Goal: Task Accomplishment & Management: Use online tool/utility

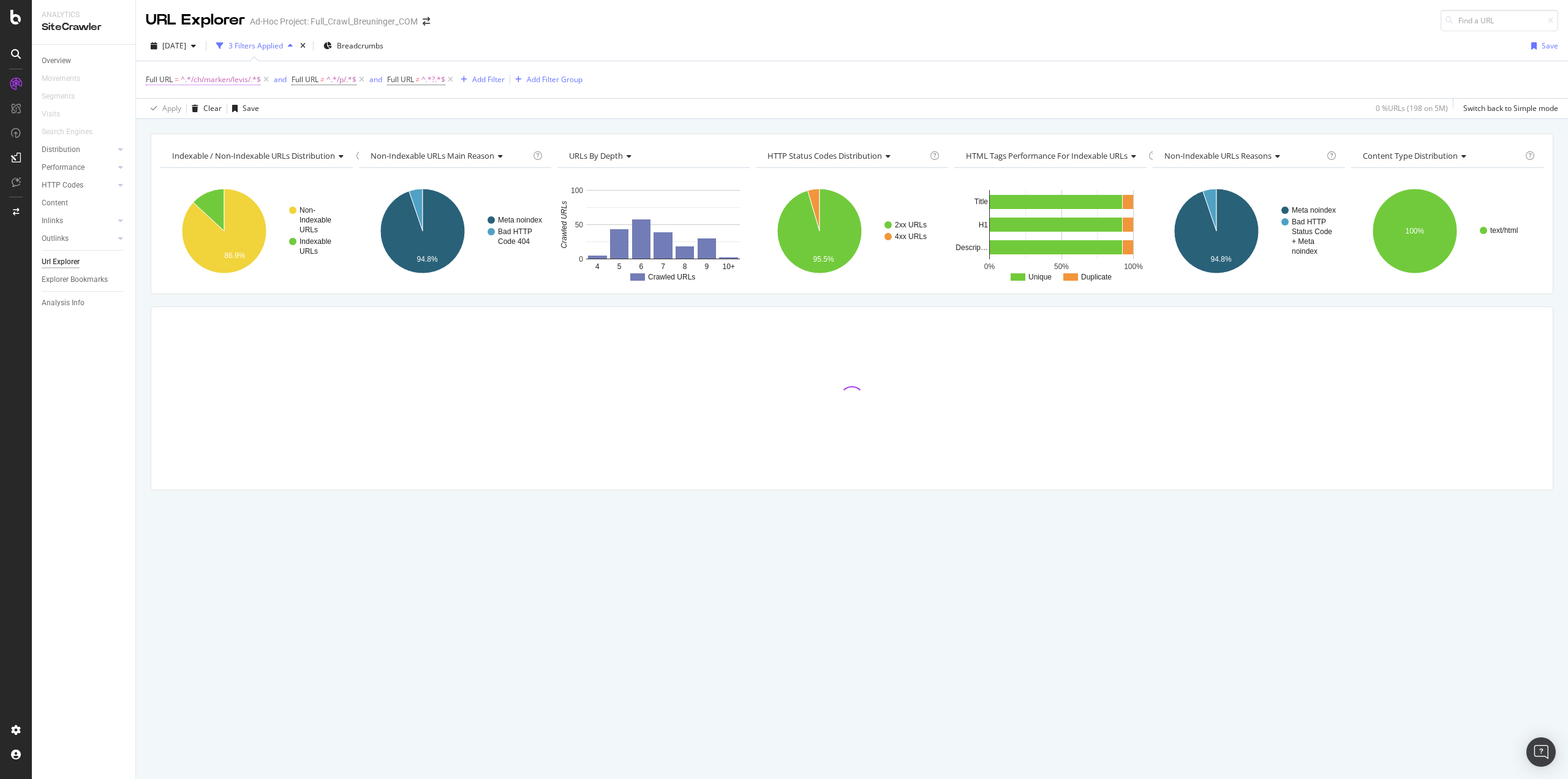
click at [219, 77] on span "^.*/ch/marken/levis/.*$" at bounding box center [221, 79] width 80 height 17
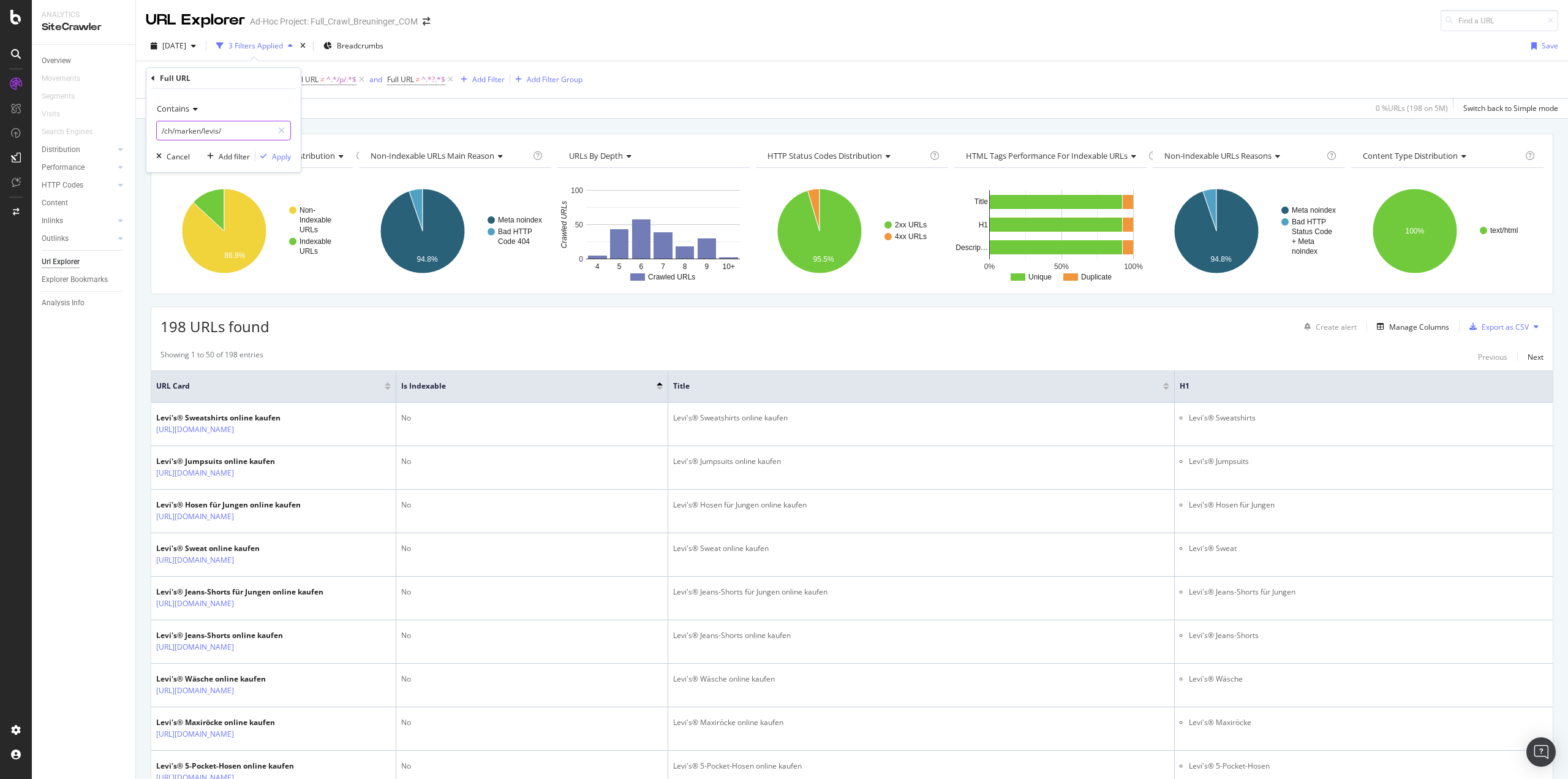
click at [213, 130] on input "/ch/marken/levis/" at bounding box center [215, 130] width 116 height 19
click at [212, 131] on input "/ch/marken/levis/" at bounding box center [215, 130] width 116 height 19
type input "/ch/marken/ugg/"
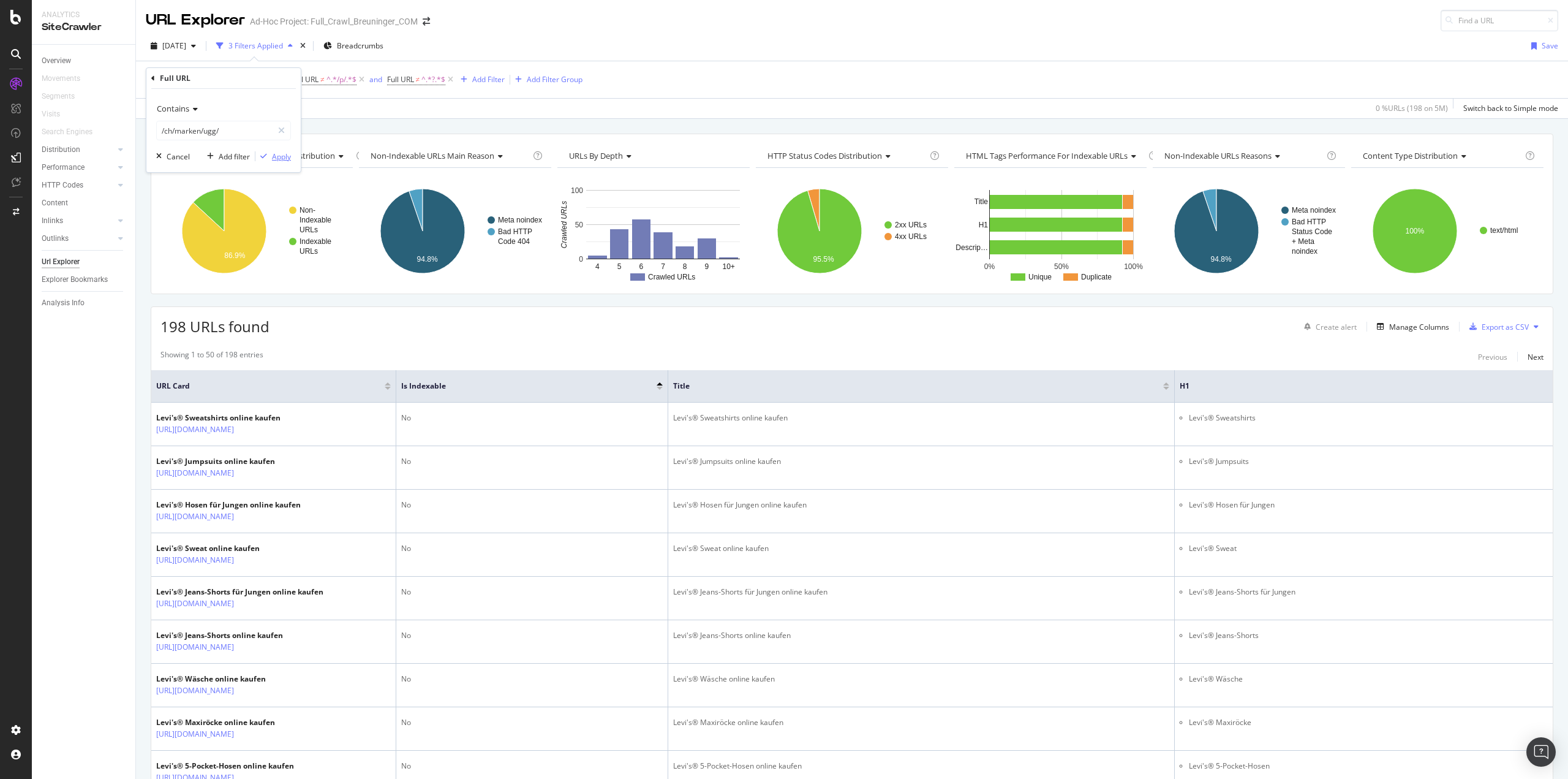
click at [284, 158] on div "Apply" at bounding box center [281, 156] width 19 height 10
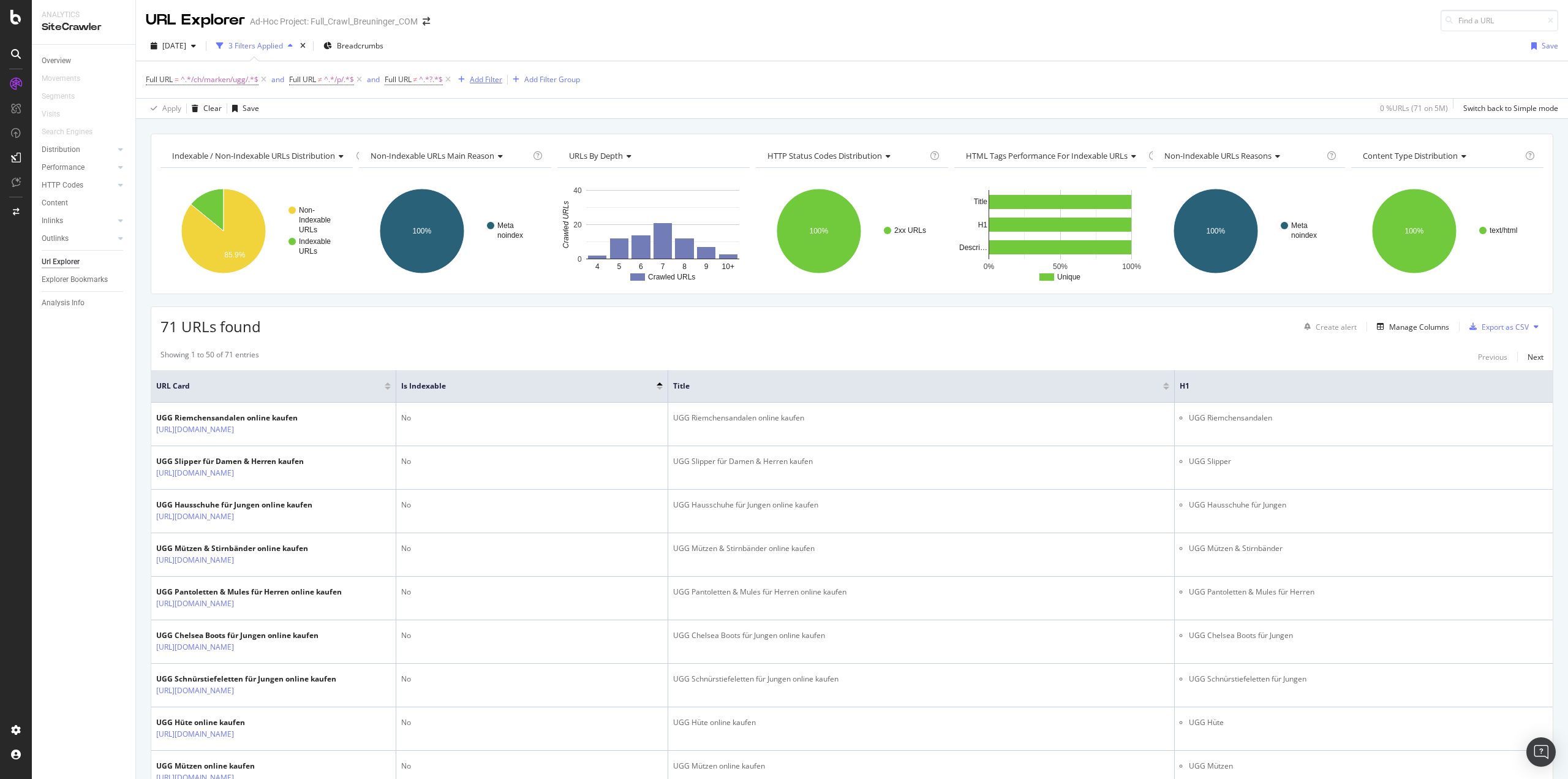
click at [479, 80] on div "Add Filter" at bounding box center [486, 79] width 32 height 10
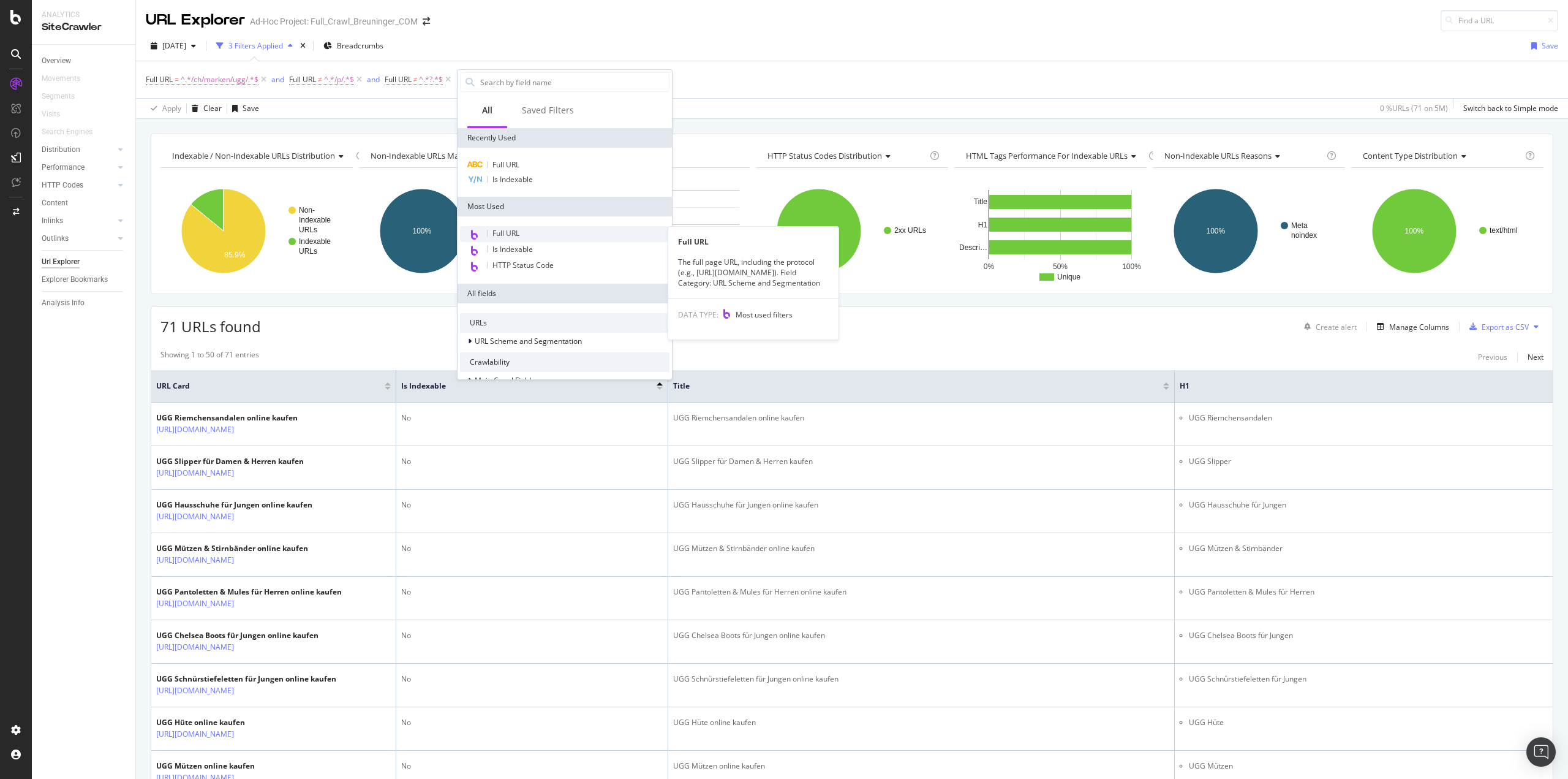
click at [502, 239] on div "Full URL" at bounding box center [564, 234] width 210 height 16
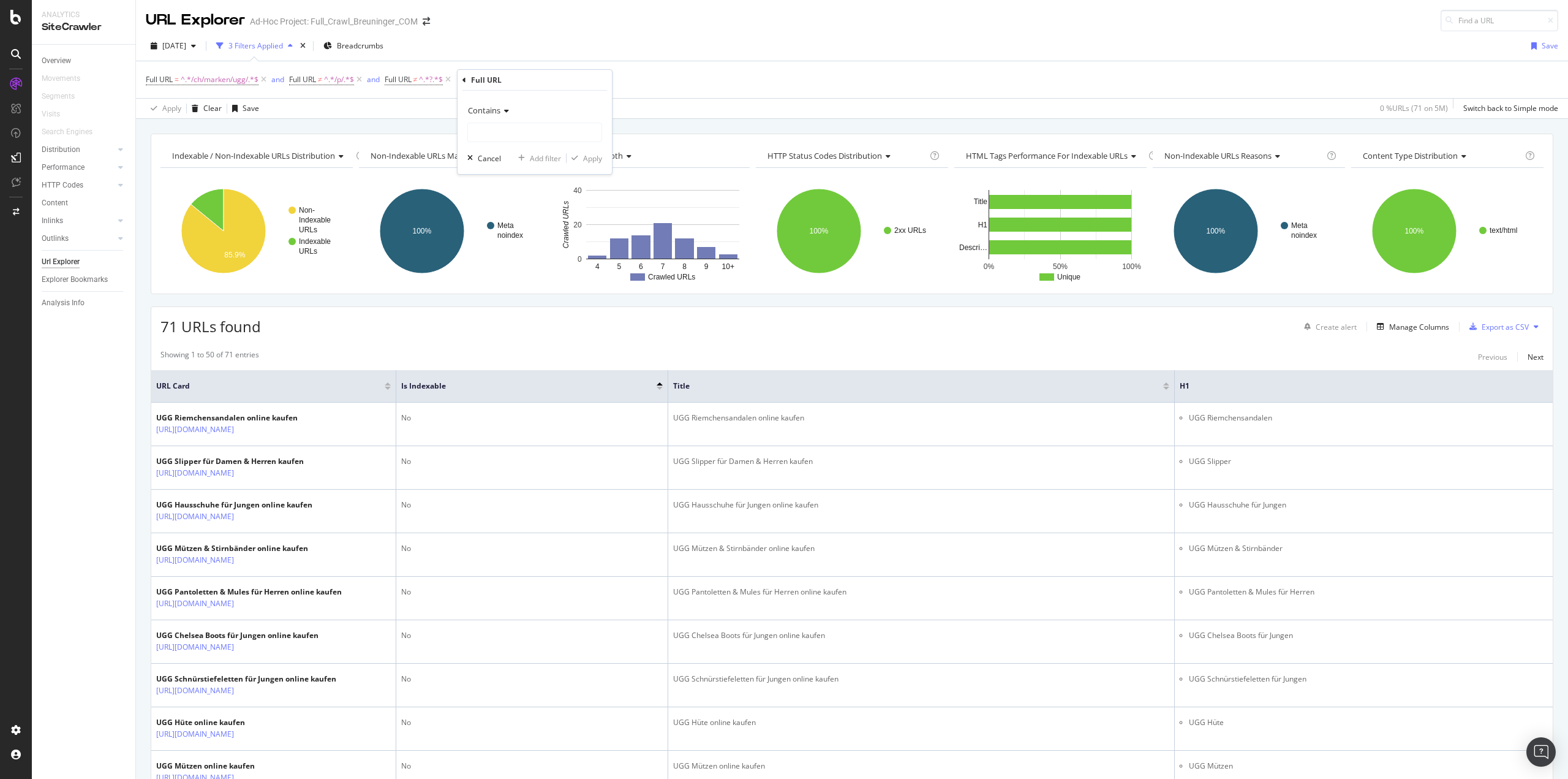
click at [496, 108] on span "Contains" at bounding box center [484, 110] width 32 height 11
click at [690, 134] on div "Indexable / Non-Indexable URLs distribution Chart (by Value) Table Expand Expor…" at bounding box center [851, 214] width 1402 height 161
click at [574, 79] on icon at bounding box center [570, 79] width 10 height 12
